Goal: Task Accomplishment & Management: Manage account settings

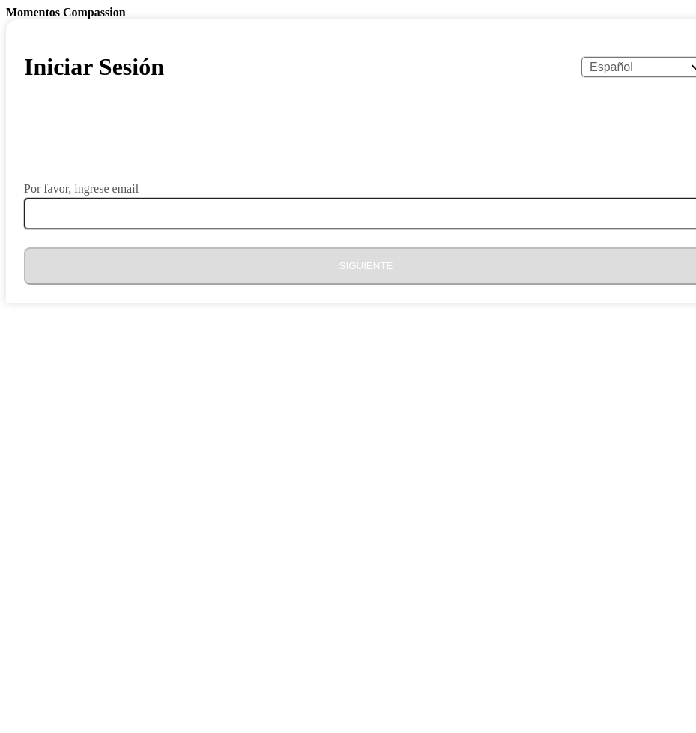
select select "es"
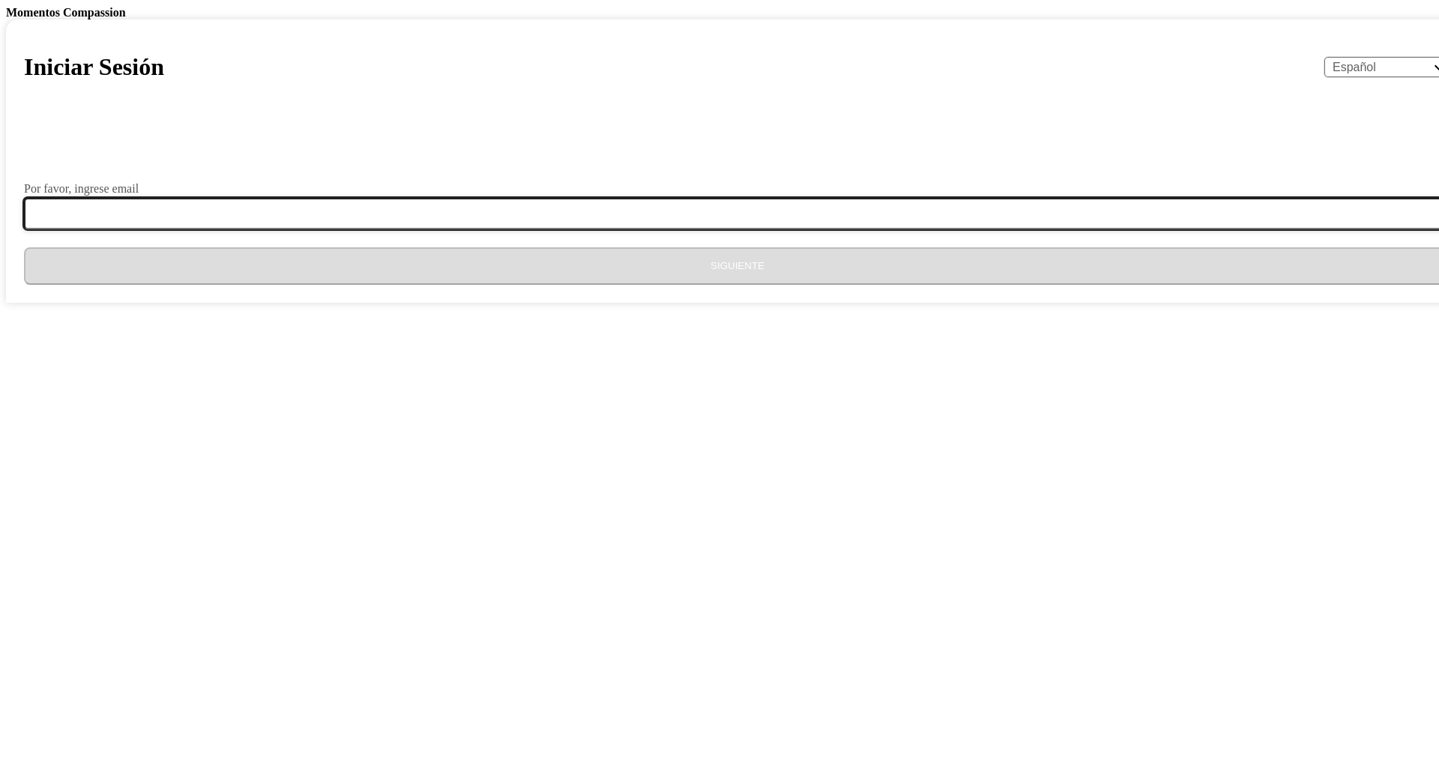
click at [680, 229] on input "Por favor, ingrese email" at bounding box center [746, 213] width 1445 height 31
type input "[EMAIL_ADDRESS][DOMAIN_NAME]"
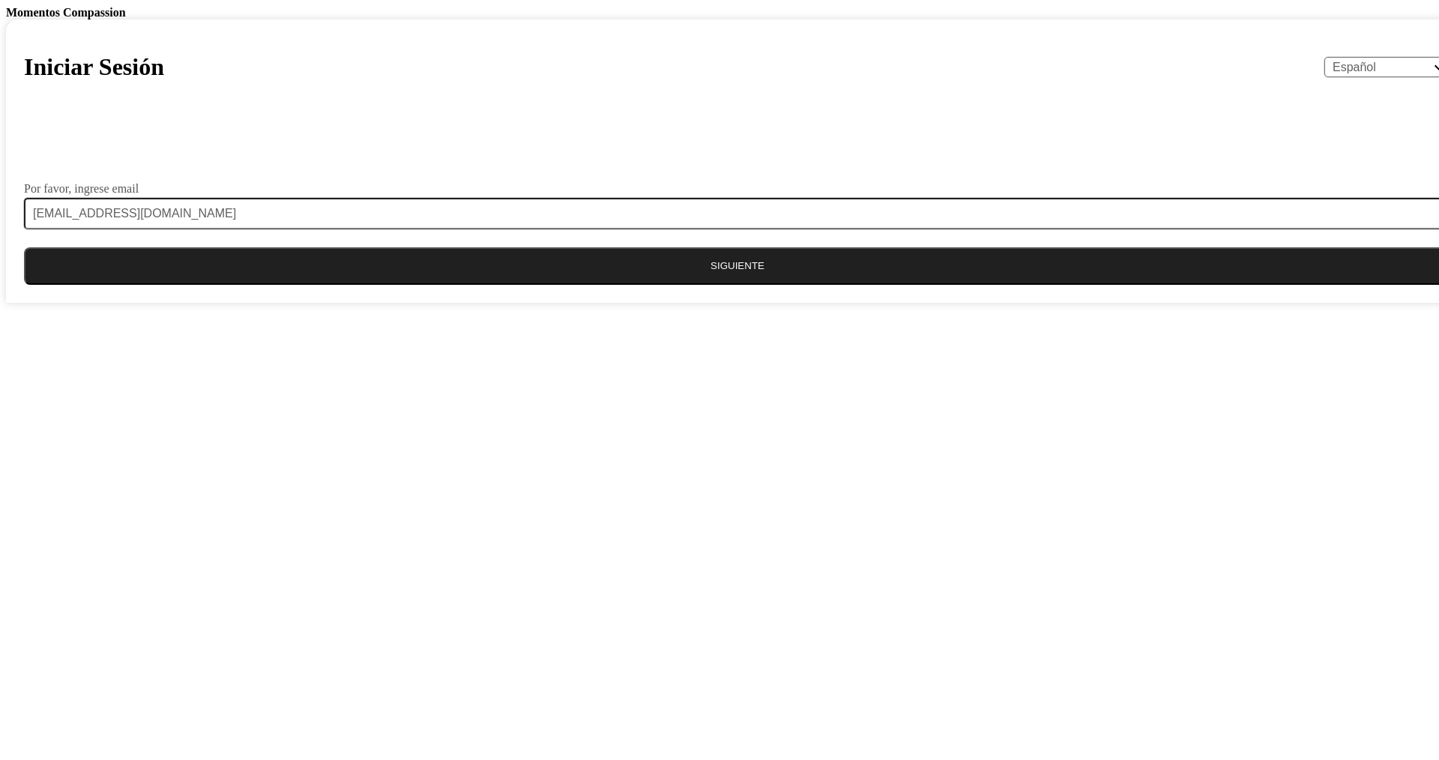
click at [695, 285] on button "Siguiente" at bounding box center [737, 265] width 1427 height 37
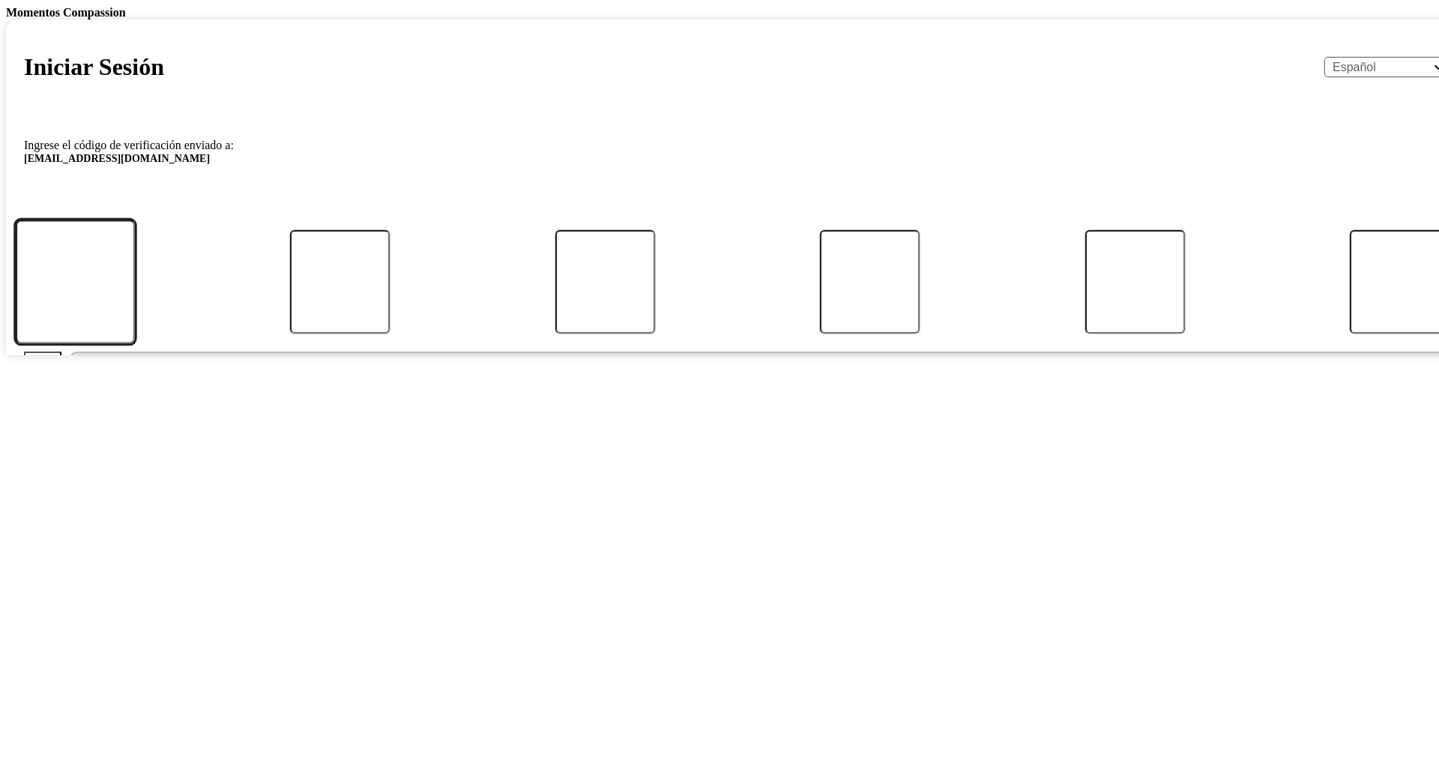
type input "7"
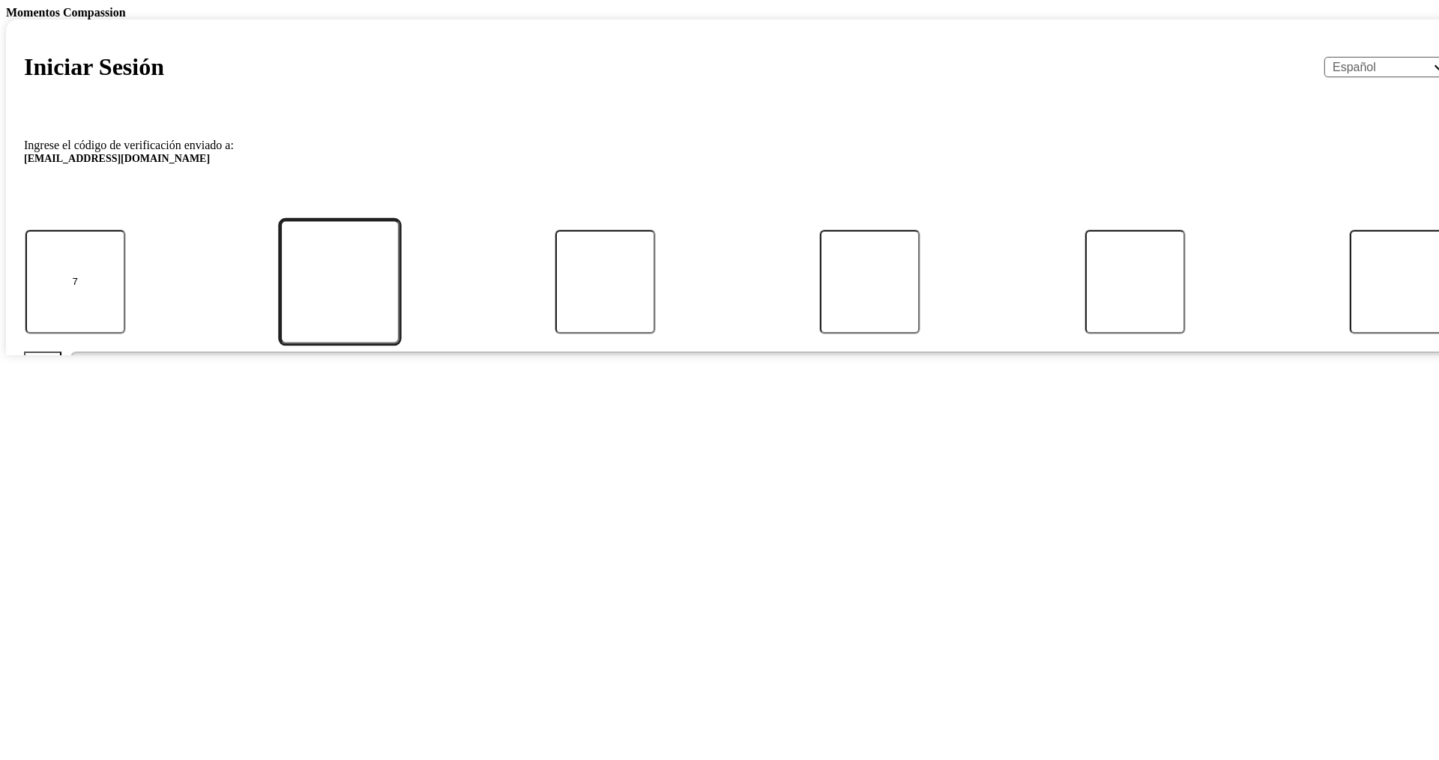
type input "2"
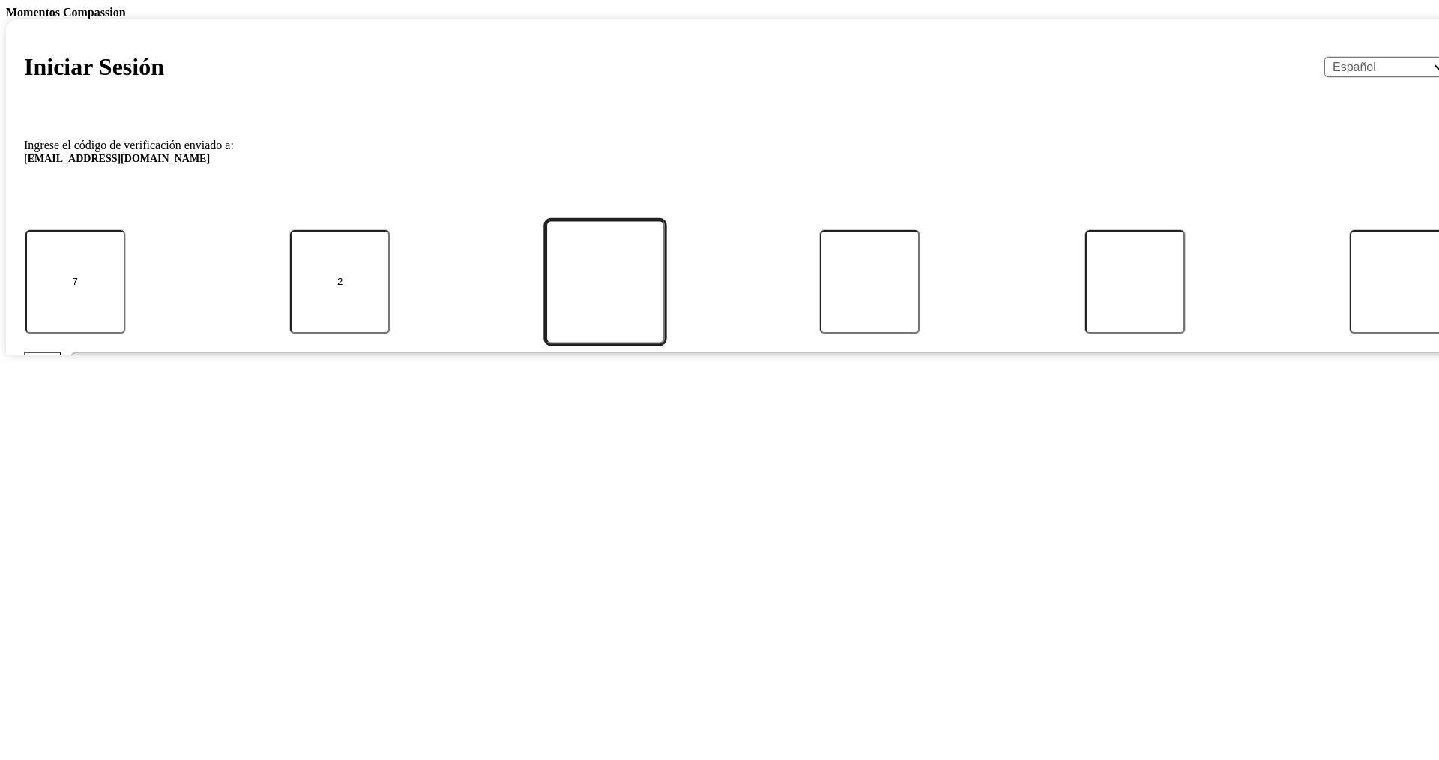
type input "2"
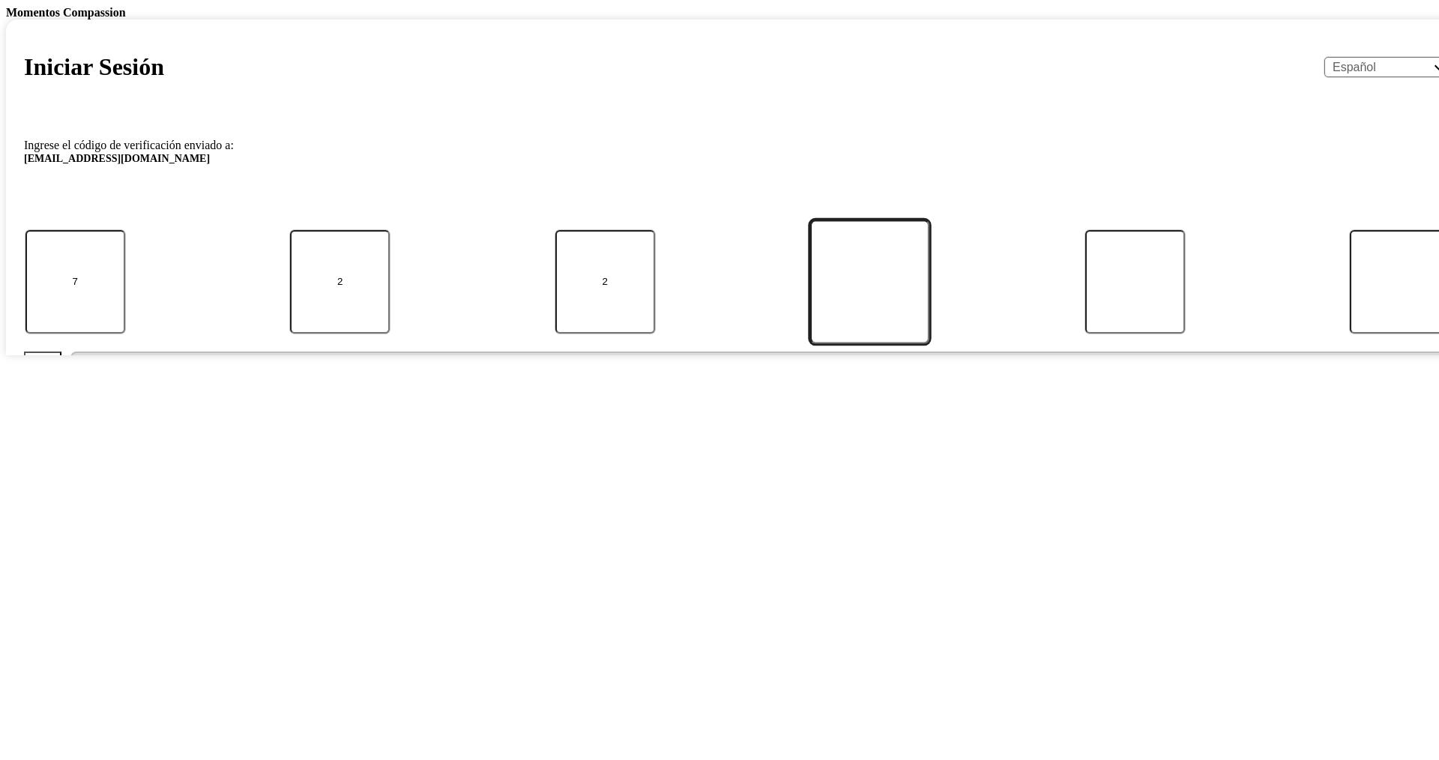
type input "5"
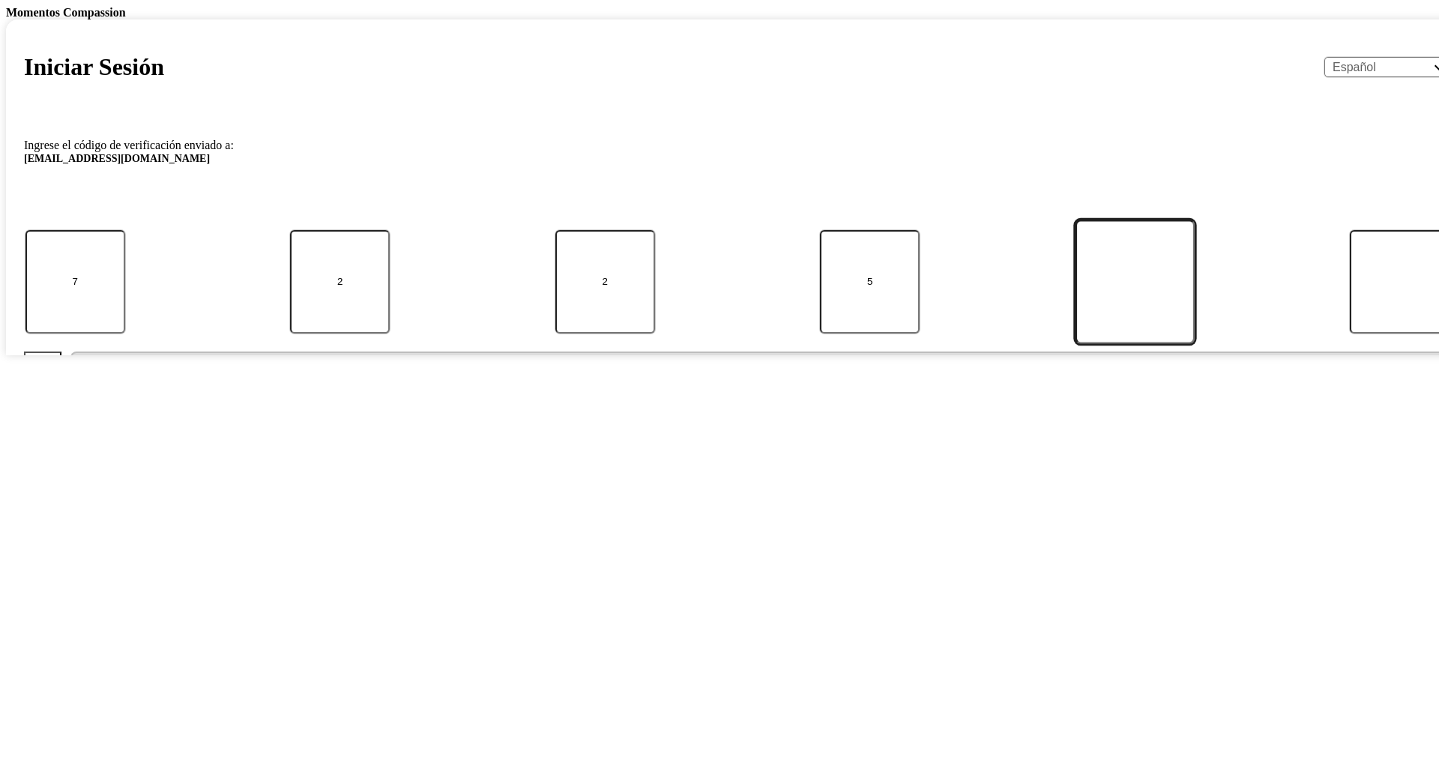
type input "8"
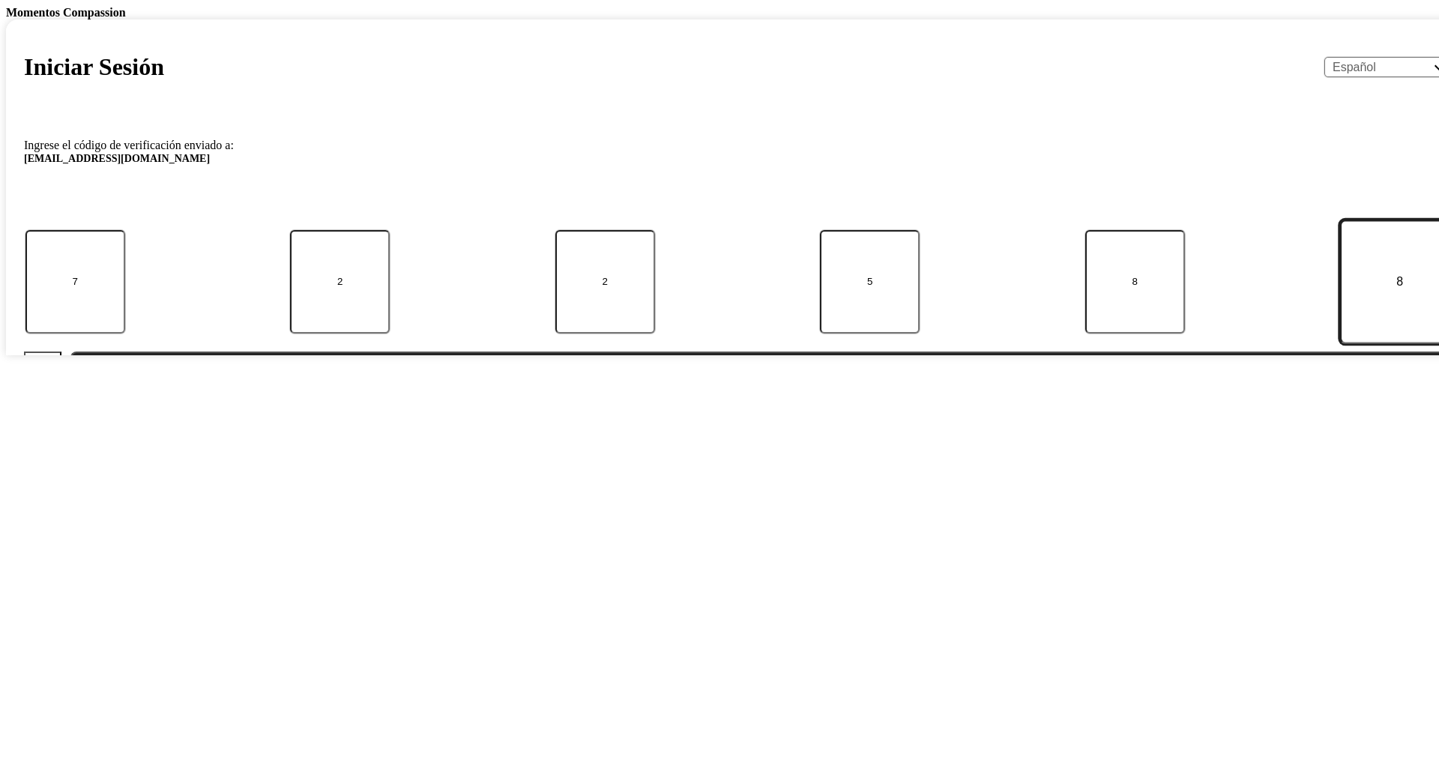
type input "8"
click at [695, 389] on button "Enviar" at bounding box center [760, 369] width 1380 height 37
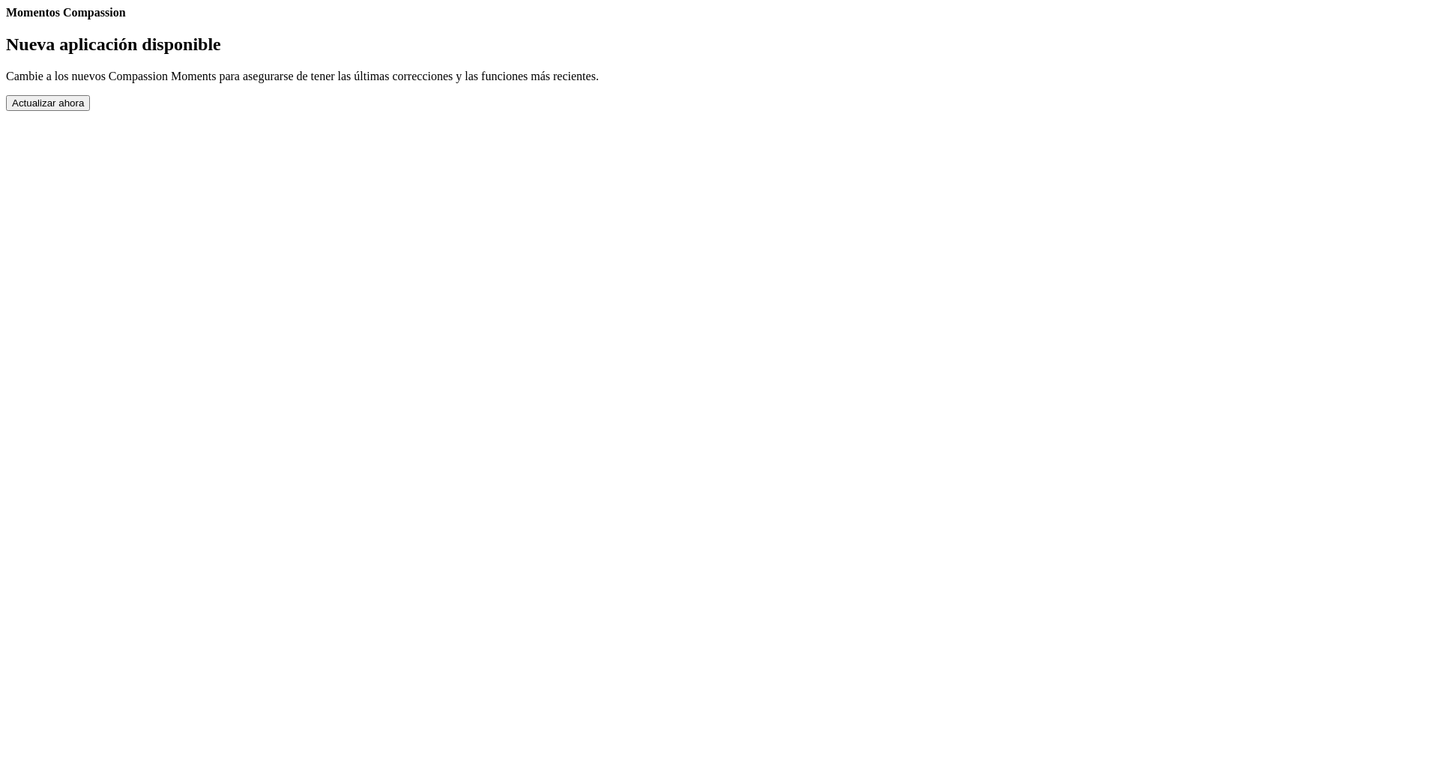
click at [90, 111] on button "Actualizar ahora" at bounding box center [48, 103] width 84 height 16
